Goal: Information Seeking & Learning: Learn about a topic

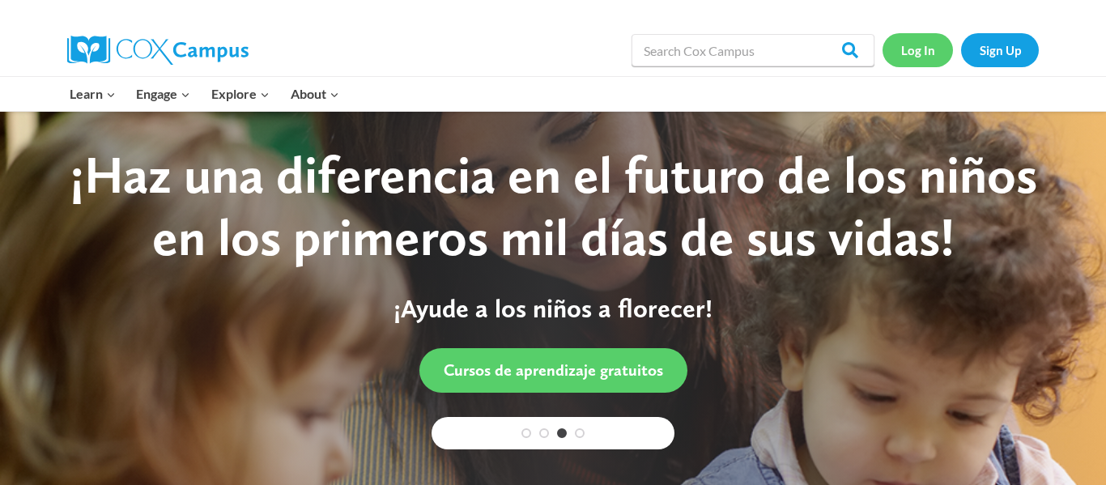
click at [923, 36] on link "Log In" at bounding box center [917, 49] width 70 height 33
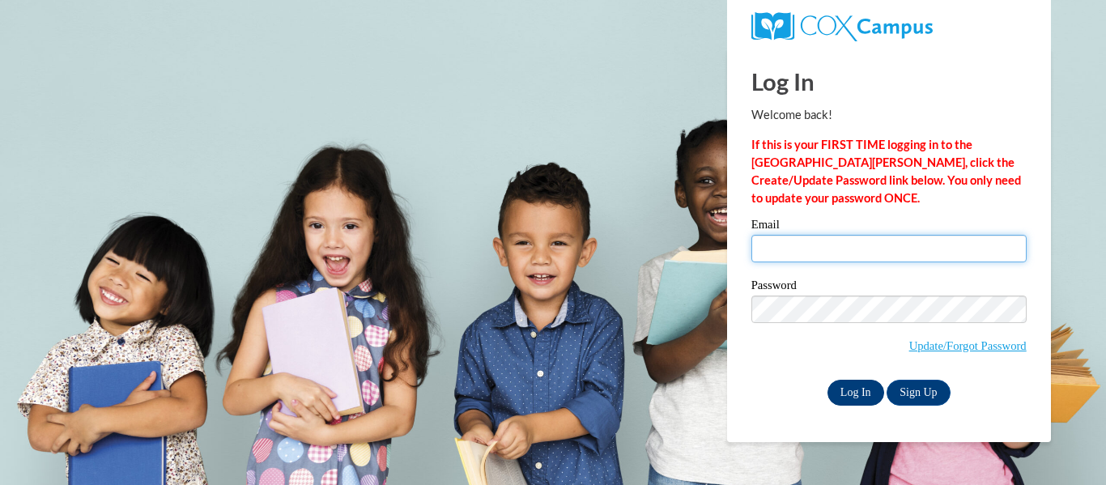
type input "shorthouse2009@gmail.com"
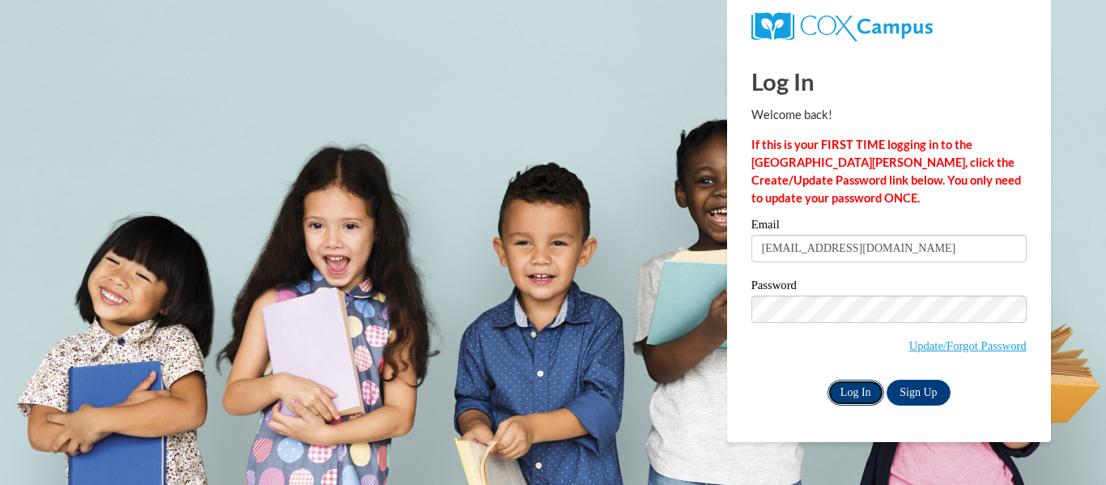
click at [848, 391] on input "Log In" at bounding box center [855, 393] width 57 height 26
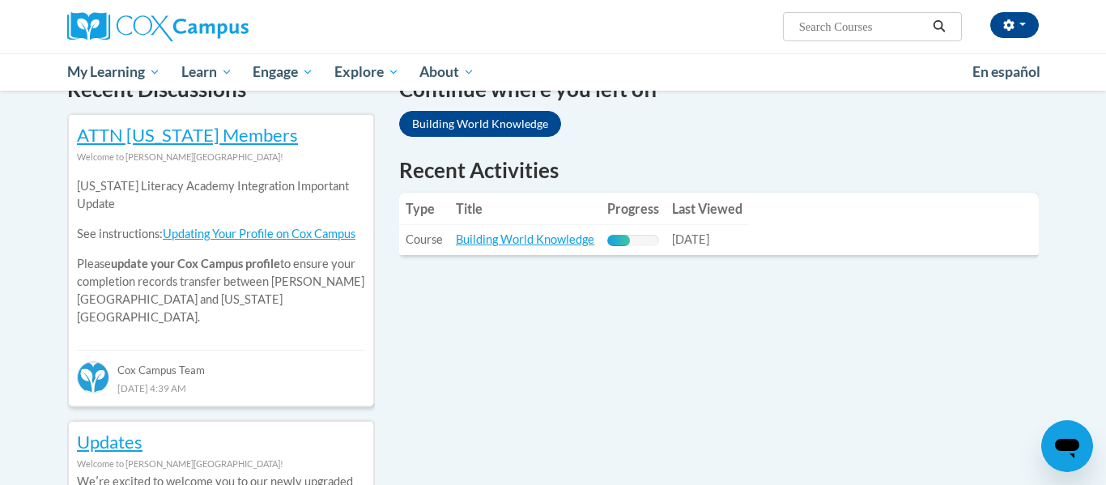
scroll to position [542, 0]
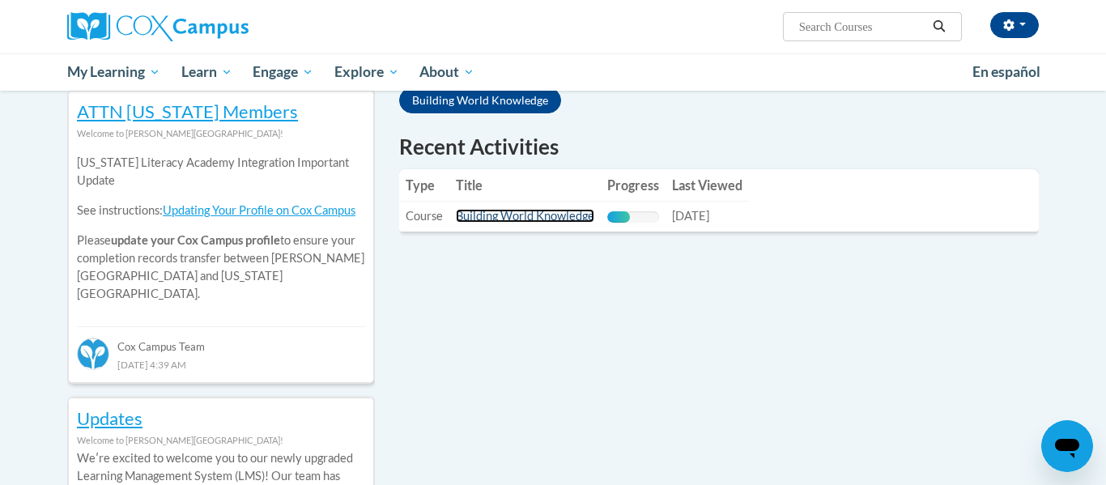
click at [573, 219] on link "Building World Knowledge" at bounding box center [525, 216] width 138 height 14
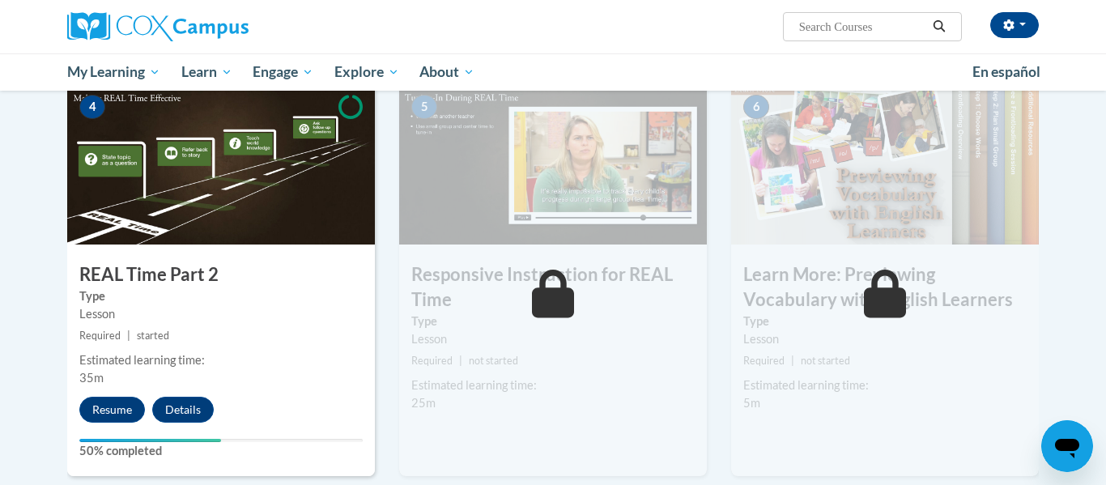
scroll to position [820, 0]
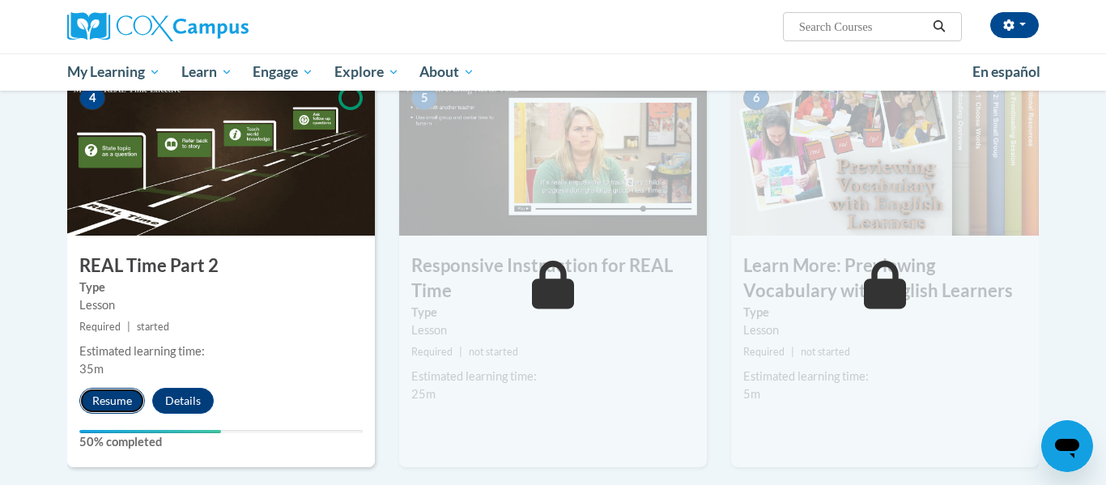
click at [114, 404] on button "Resume" at bounding box center [112, 401] width 66 height 26
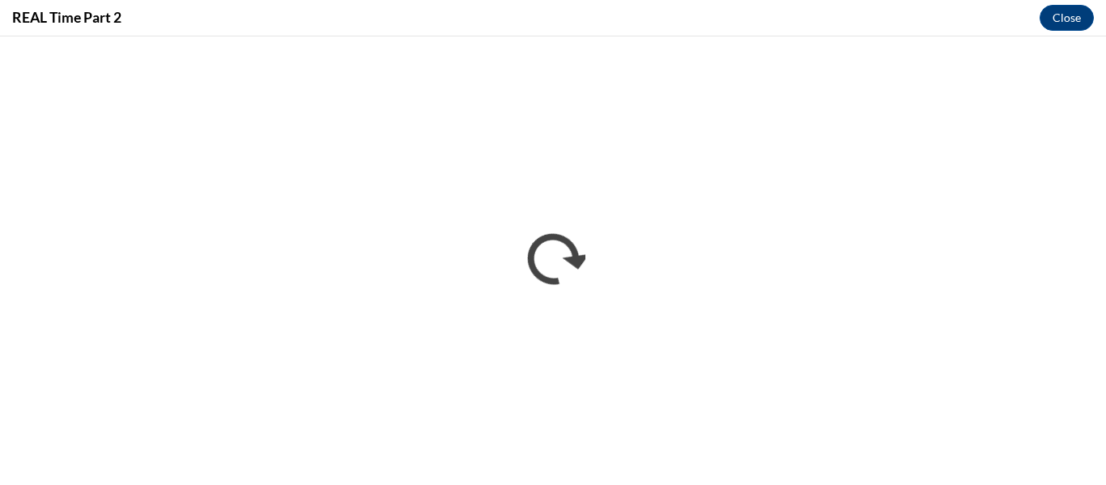
scroll to position [0, 0]
click at [767, 25] on div "REAL Time Part 2 Close" at bounding box center [553, 18] width 1106 height 36
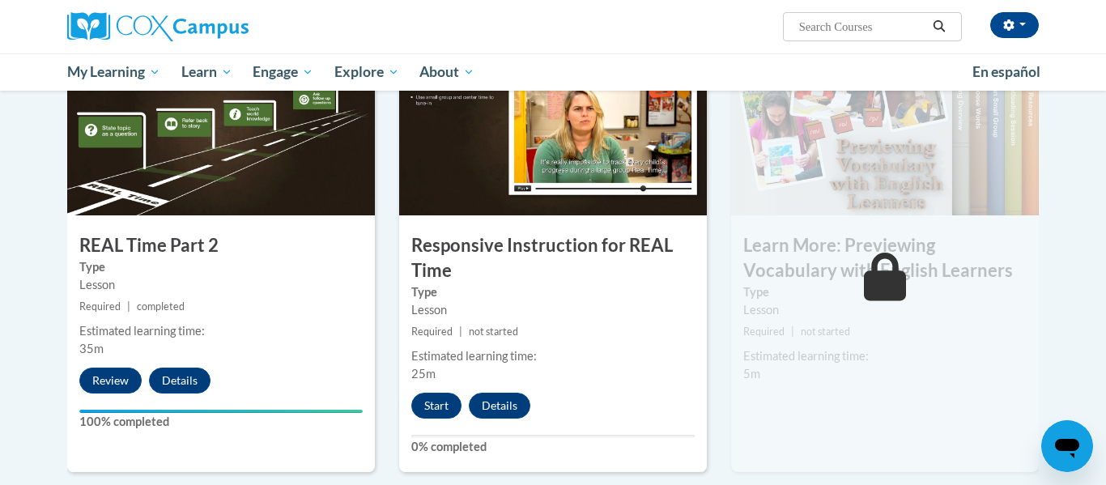
scroll to position [843, 0]
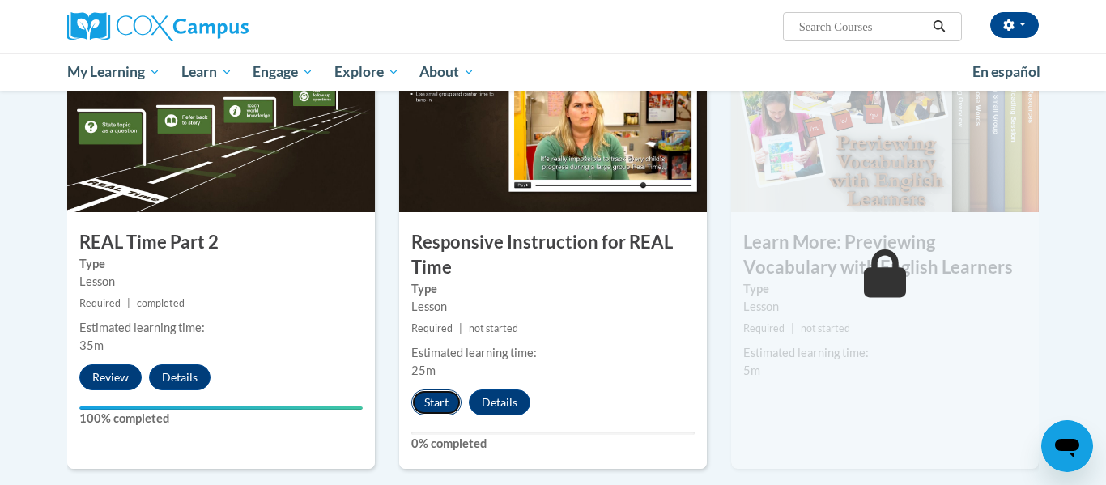
click at [428, 391] on button "Start" at bounding box center [436, 402] width 50 height 26
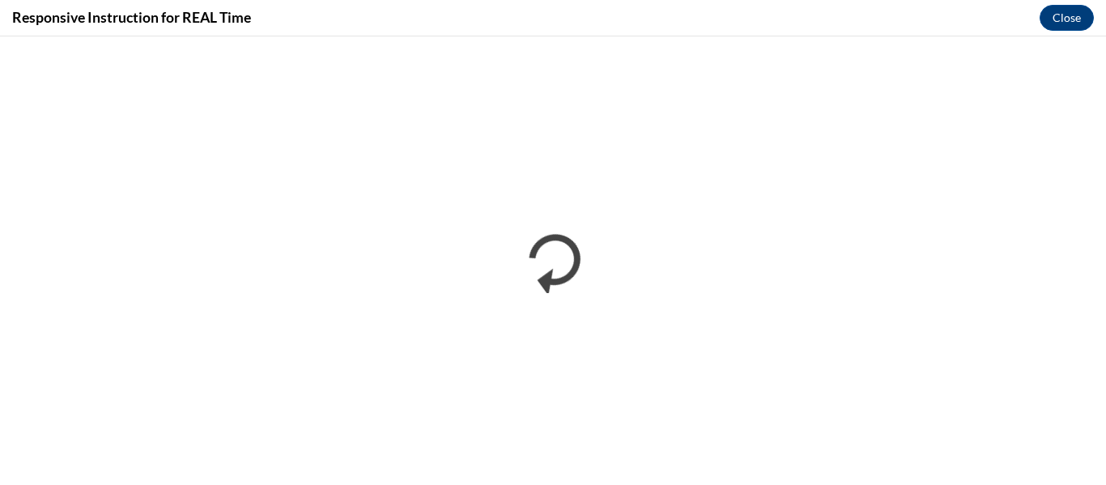
scroll to position [0, 0]
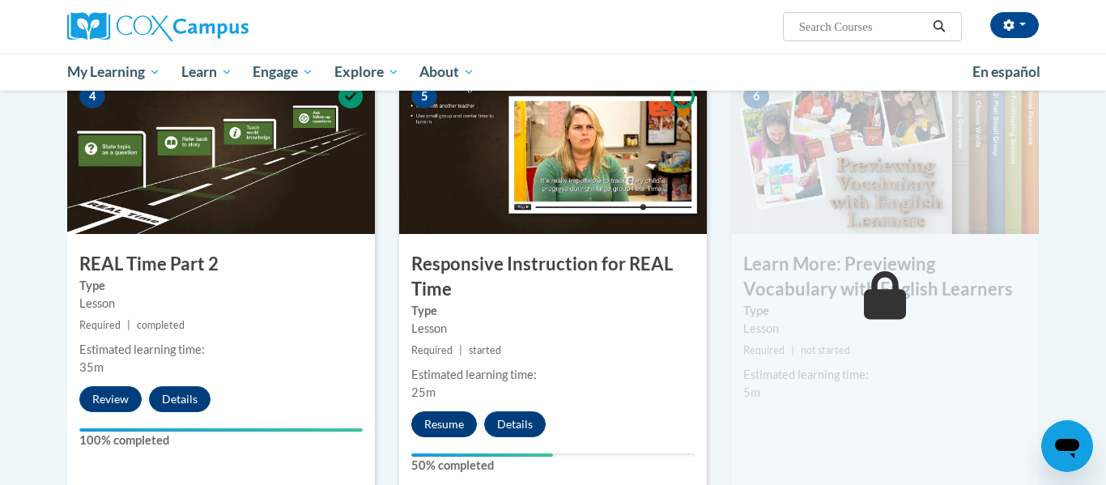
scroll to position [835, 0]
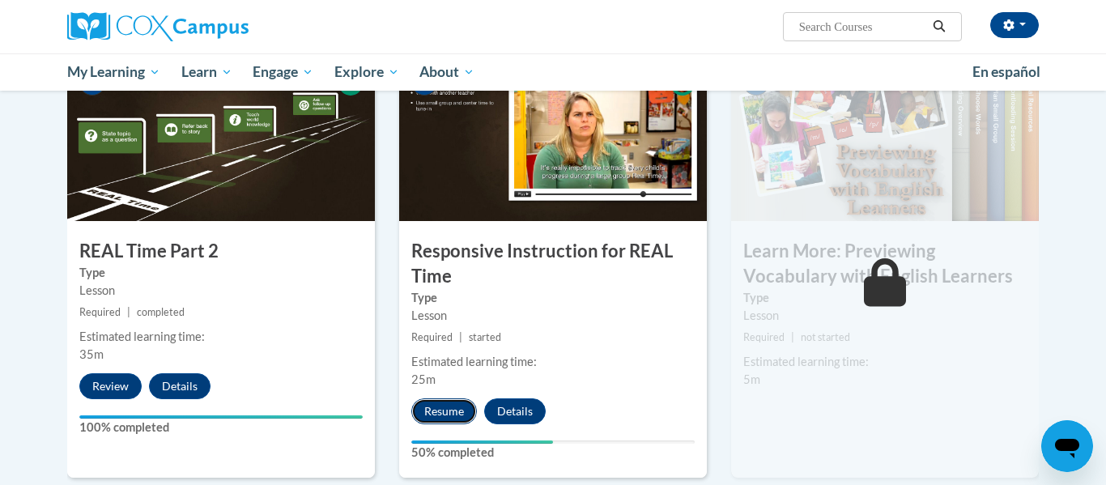
click at [439, 418] on button "Resume" at bounding box center [444, 411] width 66 height 26
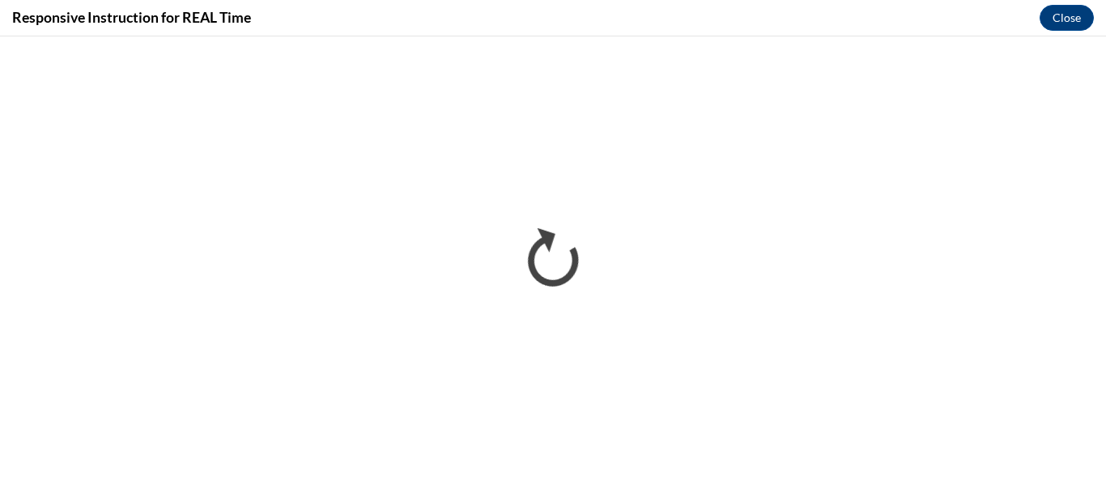
scroll to position [0, 0]
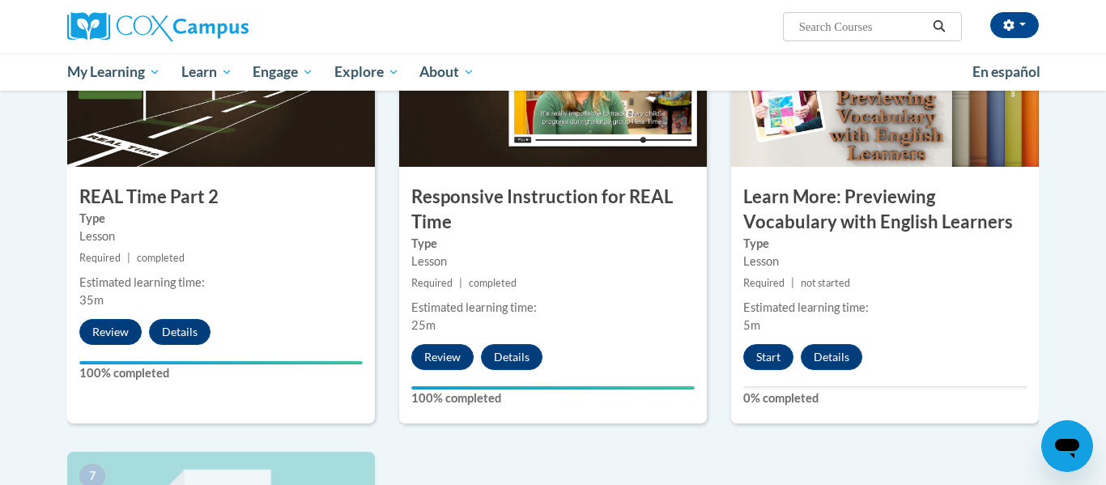
scroll to position [903, 0]
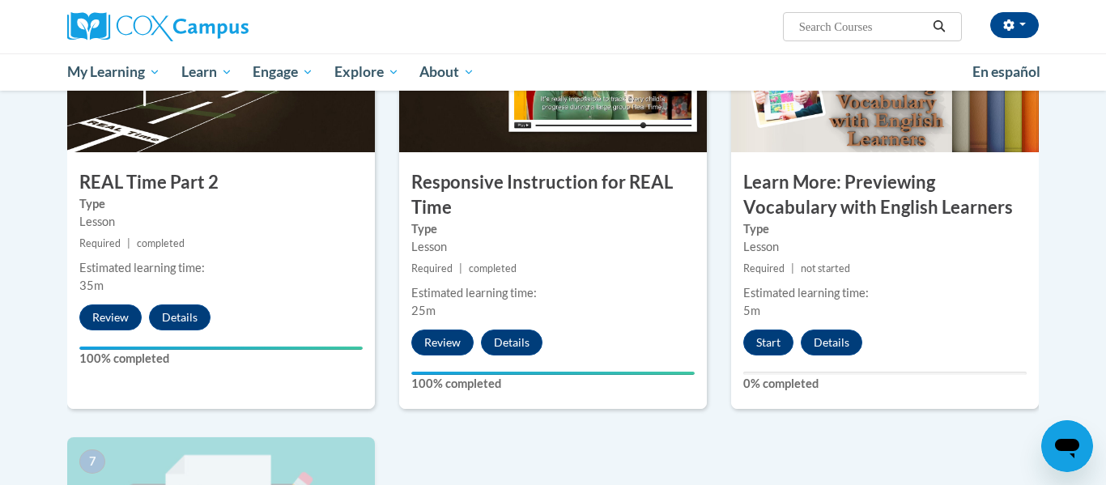
click at [666, 433] on div "5 Responsive Instruction for REAL Time Type Lesson Required | completed Estimat…" at bounding box center [553, 213] width 332 height 447
click at [775, 342] on button "Start" at bounding box center [768, 342] width 50 height 26
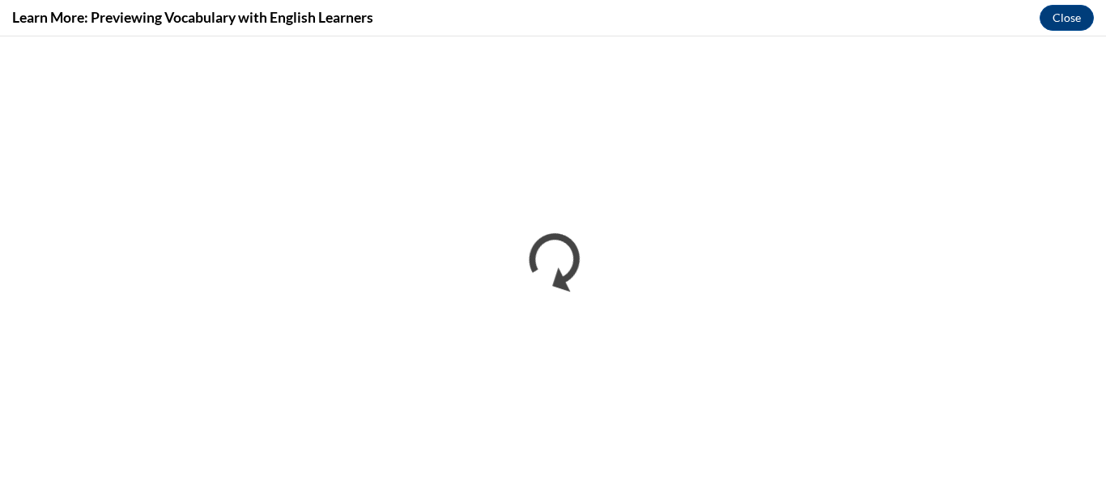
scroll to position [0, 0]
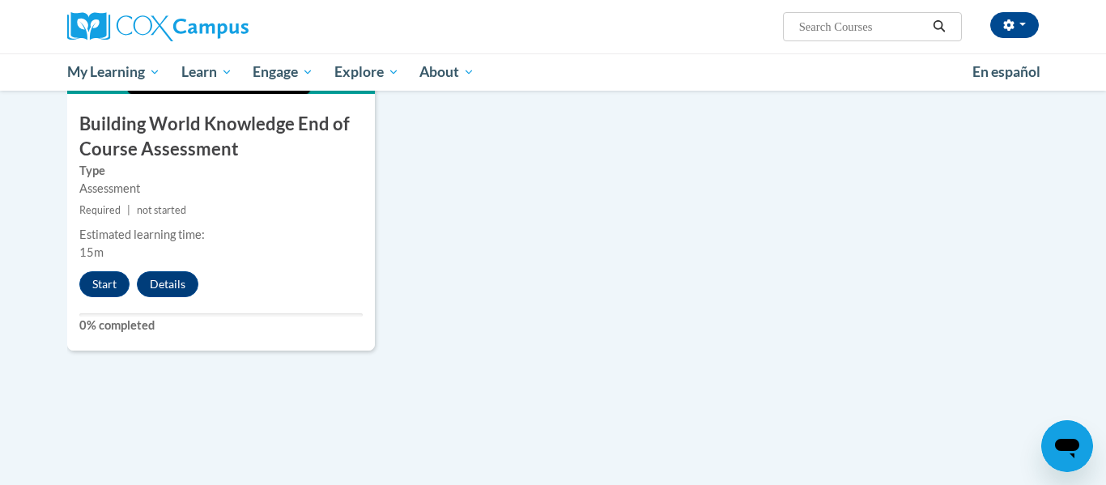
scroll to position [1357, 0]
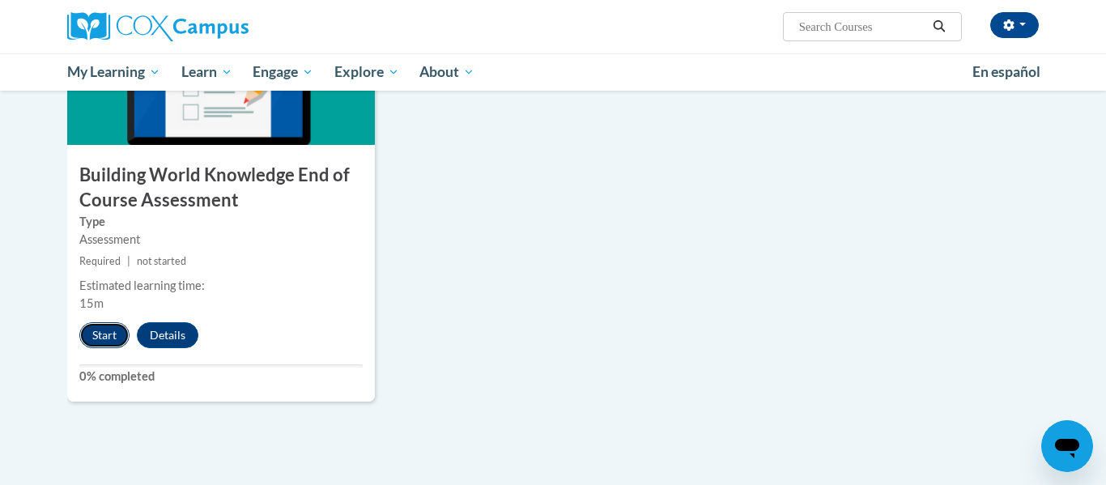
click at [104, 327] on button "Start" at bounding box center [104, 335] width 50 height 26
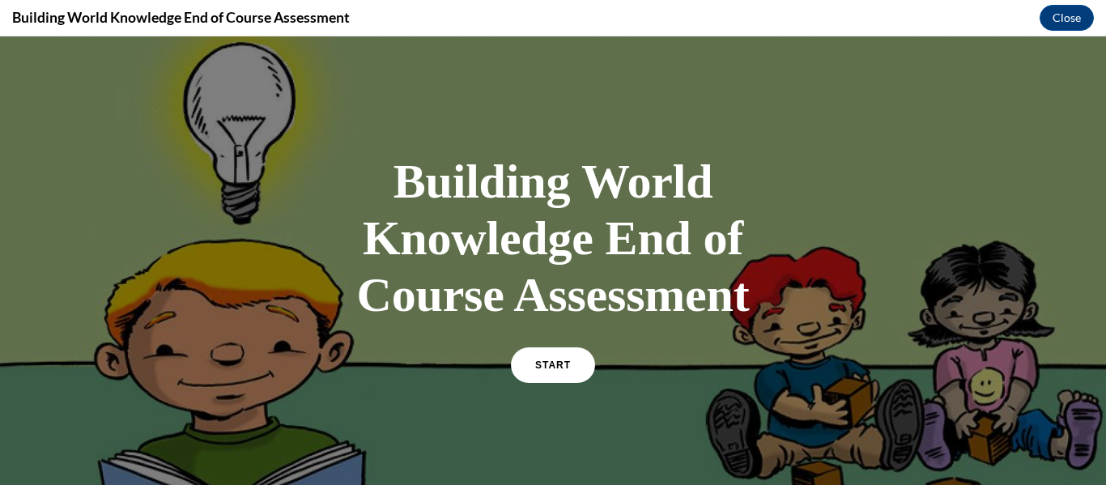
scroll to position [0, 0]
click at [557, 372] on link "START" at bounding box center [552, 364] width 88 height 37
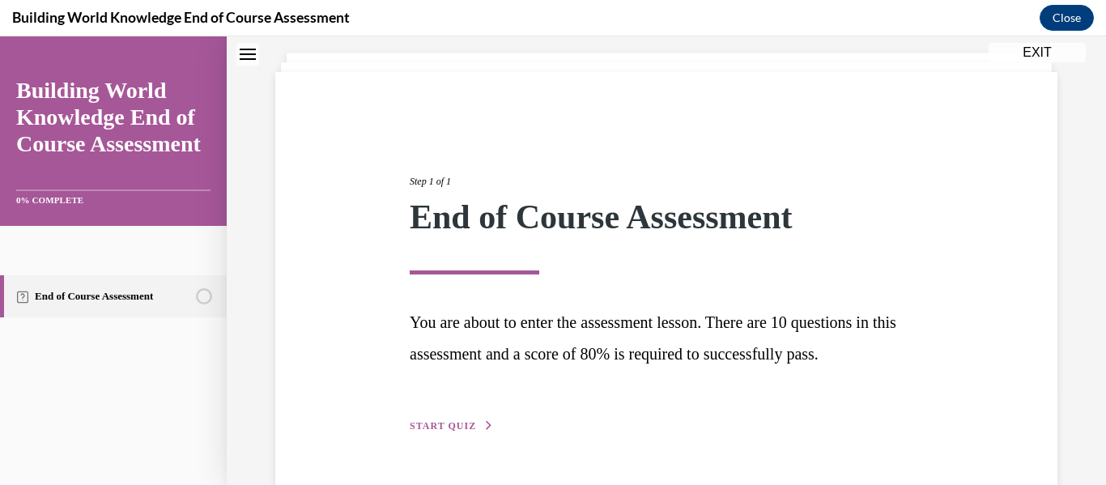
scroll to position [91, 0]
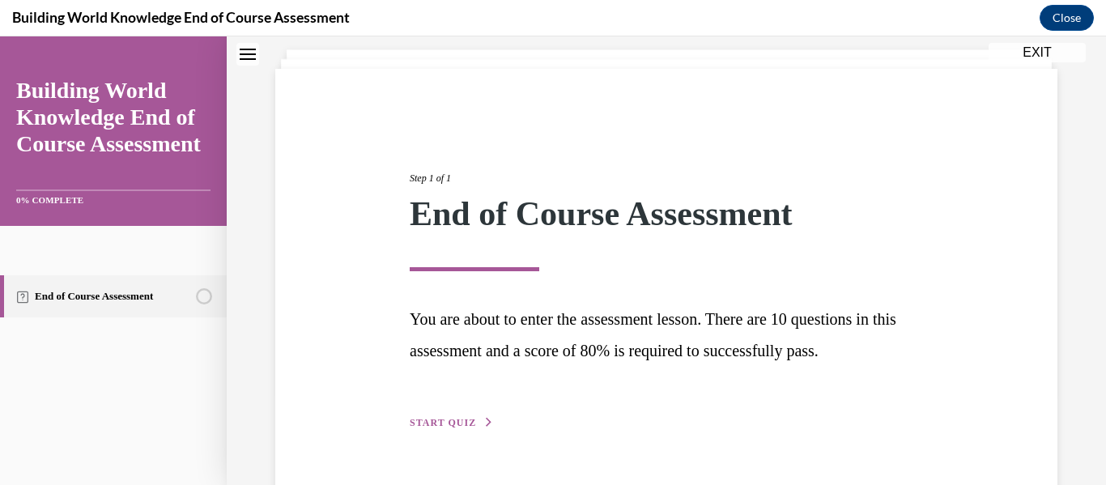
click at [448, 423] on span "START QUIZ" at bounding box center [443, 422] width 66 height 11
